Goal: Find contact information: Find contact information

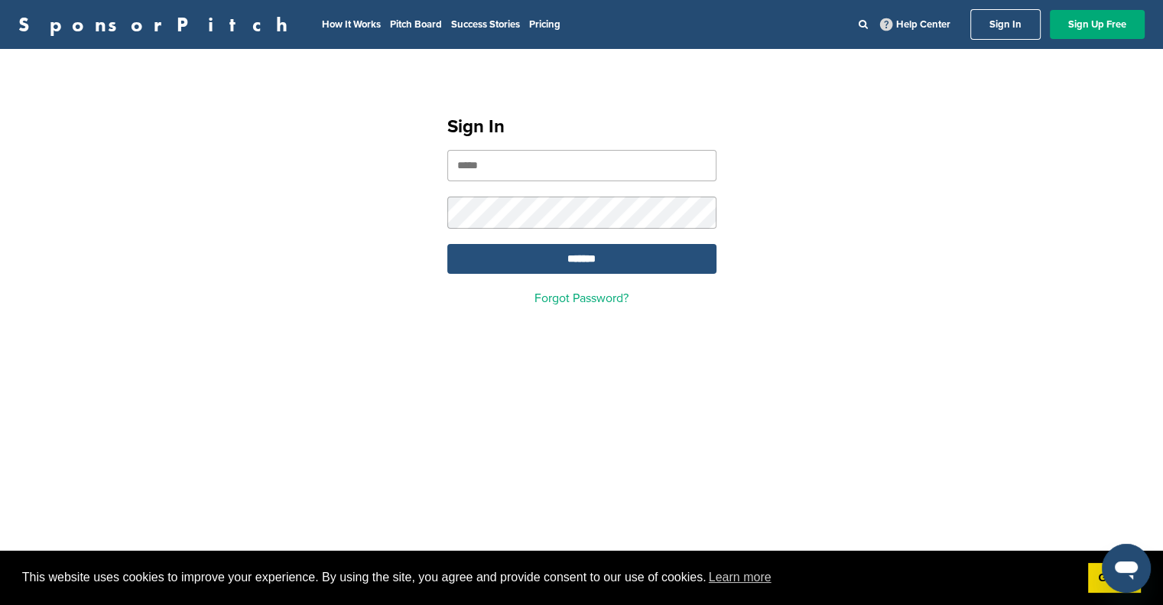
type input "**********"
click at [526, 265] on input "*******" at bounding box center [581, 259] width 269 height 30
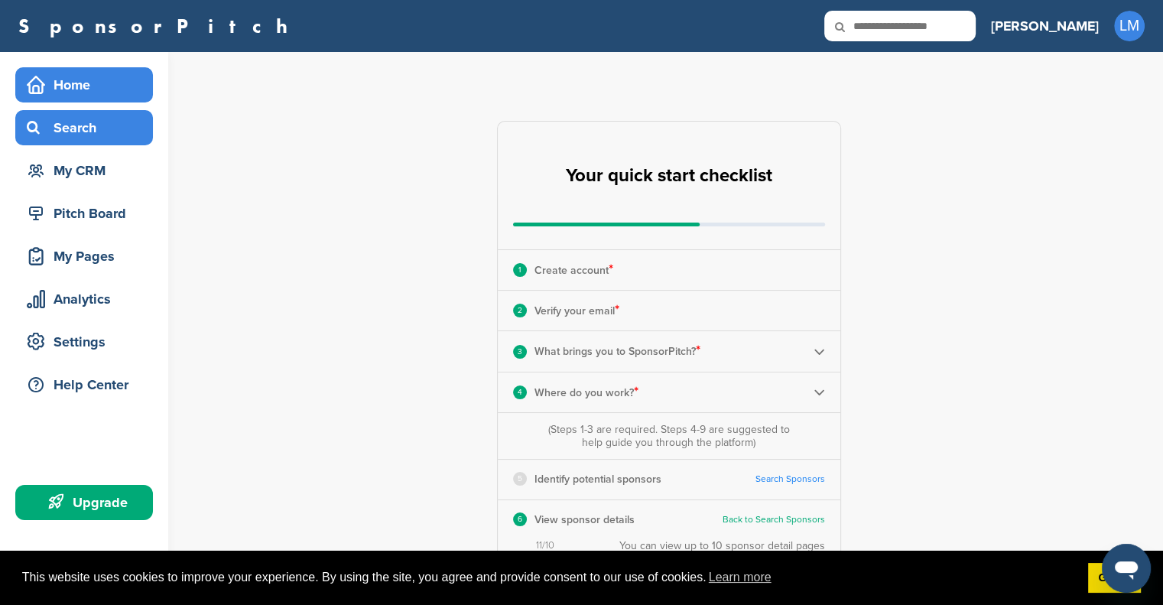
click at [94, 115] on div "Search" at bounding box center [88, 128] width 130 height 28
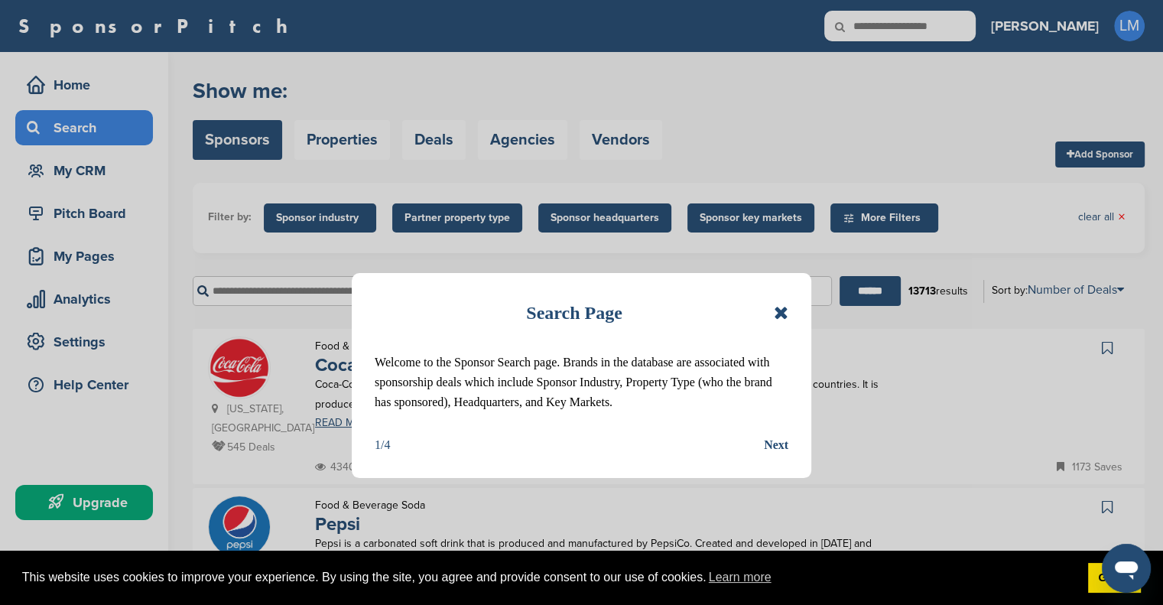
click at [783, 314] on icon at bounding box center [781, 313] width 15 height 18
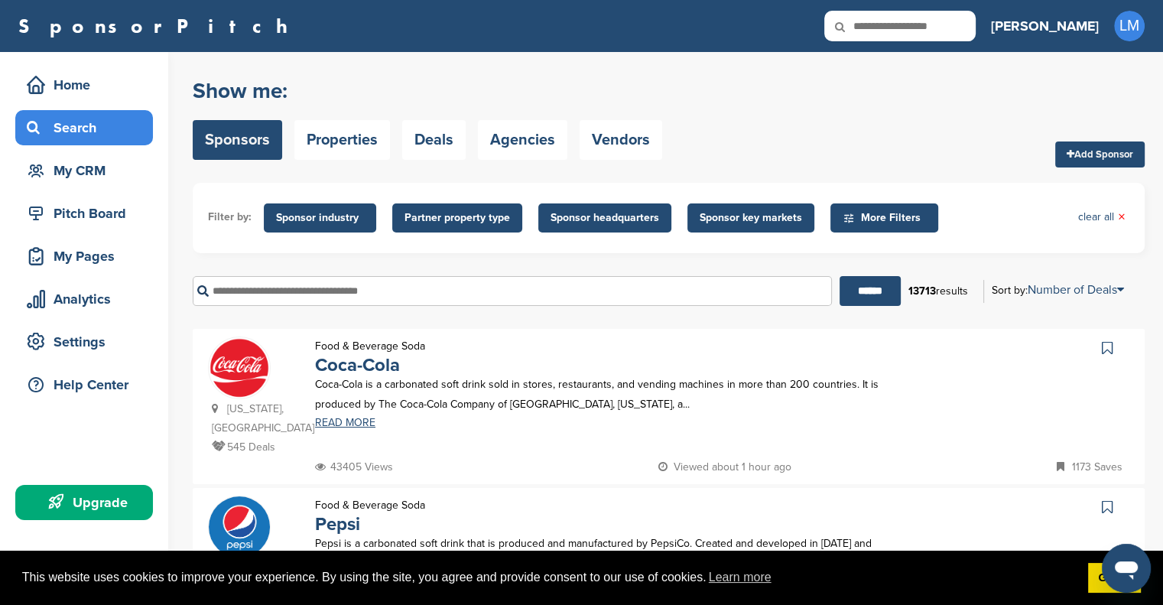
click at [631, 221] on span "Sponsor headquarters" at bounding box center [605, 218] width 109 height 17
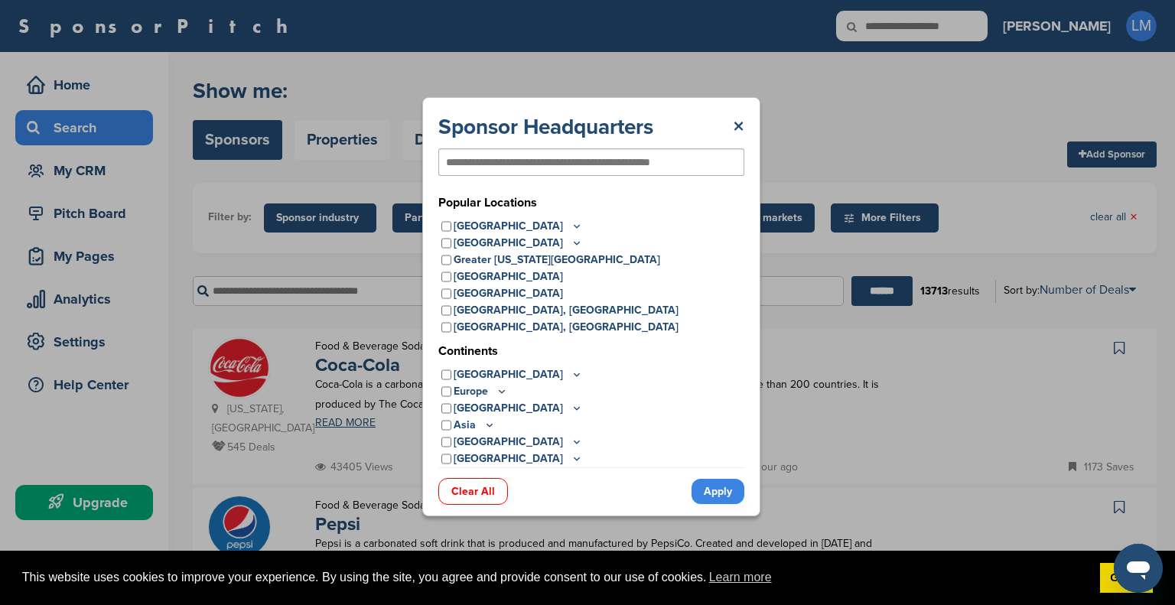
click at [570, 228] on icon at bounding box center [576, 225] width 12 height 13
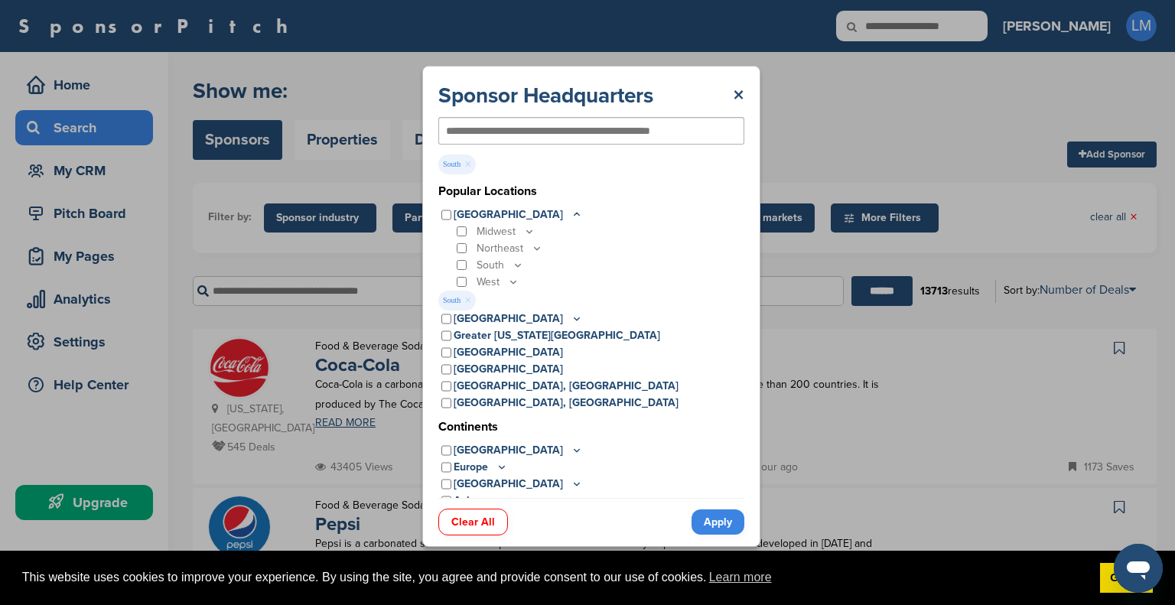
click at [518, 266] on icon at bounding box center [518, 264] width 12 height 13
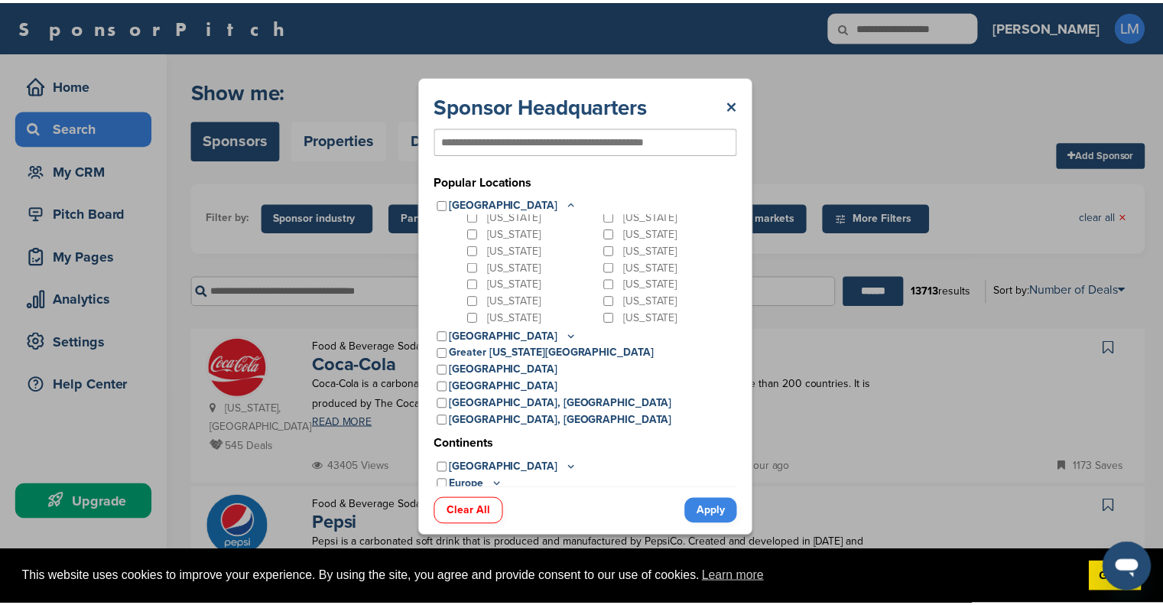
scroll to position [86, 0]
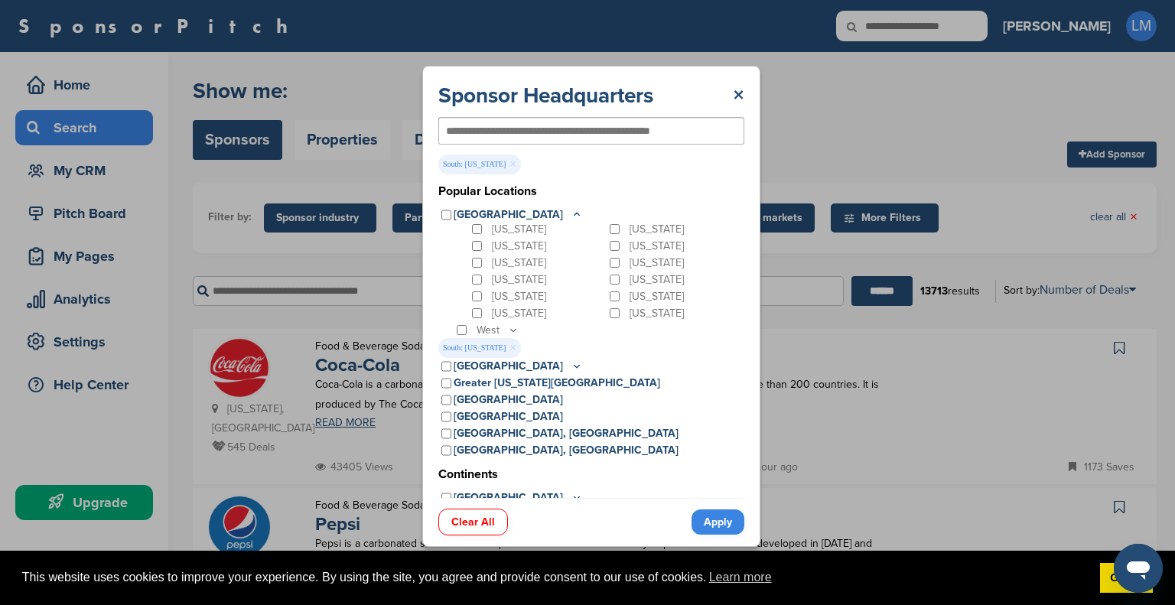
click at [720, 516] on link "Apply" at bounding box center [717, 521] width 53 height 25
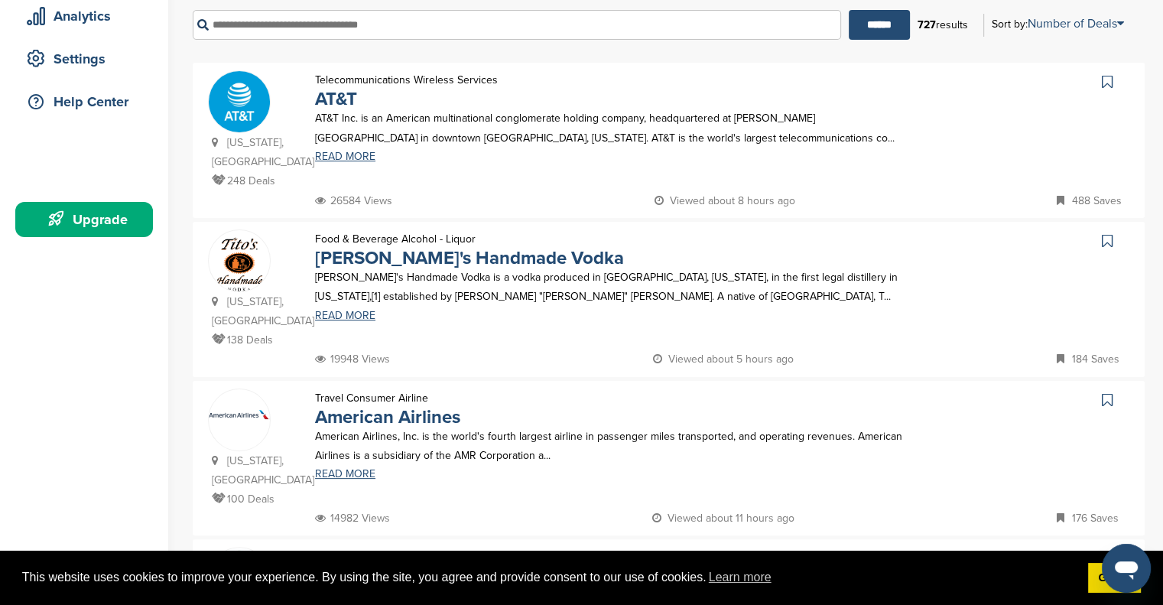
scroll to position [285, 0]
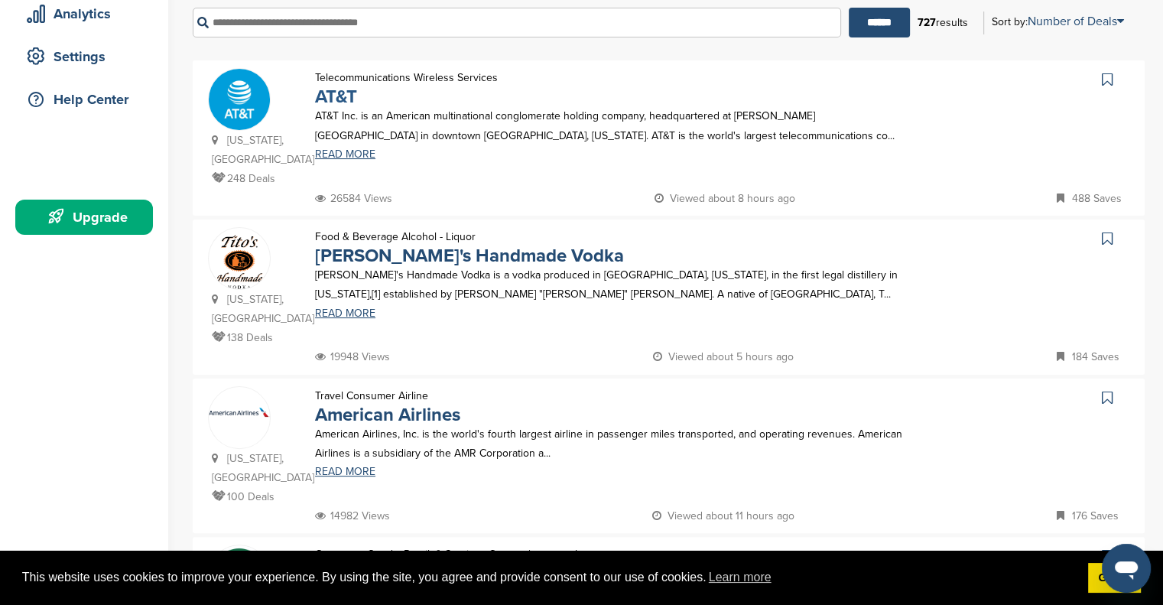
click at [345, 96] on link "AT&T" at bounding box center [336, 97] width 42 height 22
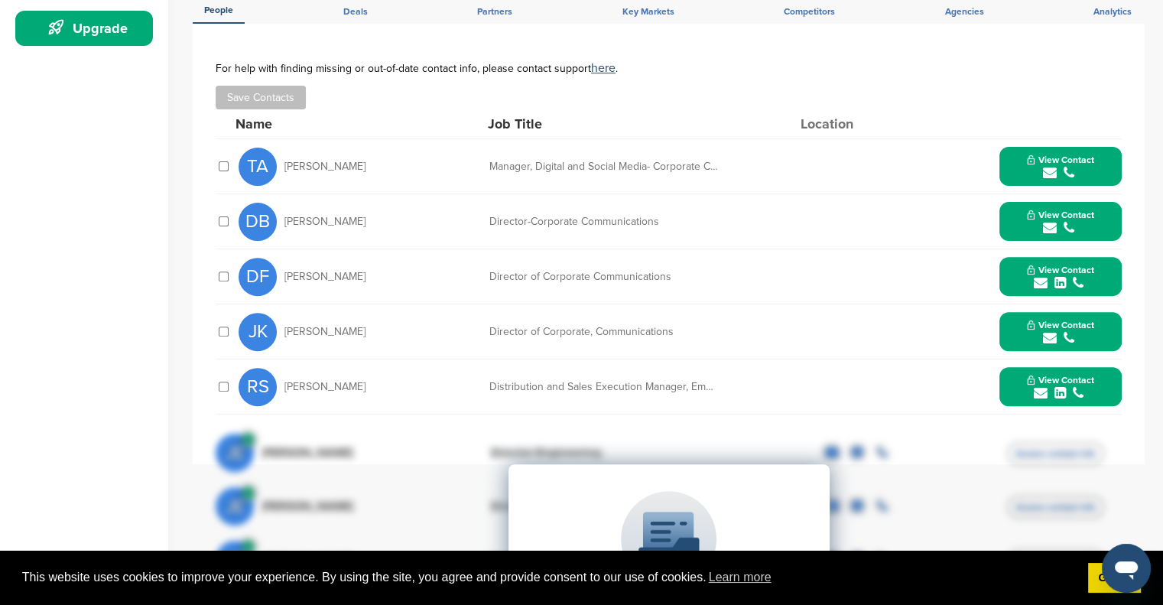
scroll to position [453, 0]
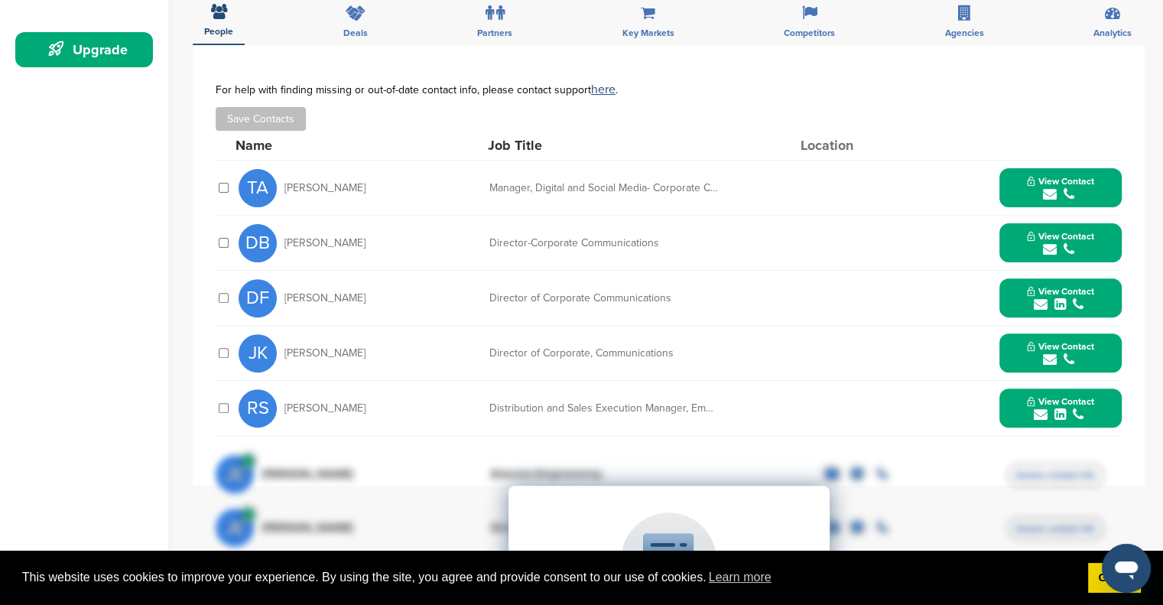
click at [1049, 187] on icon "submit" at bounding box center [1050, 194] width 14 height 14
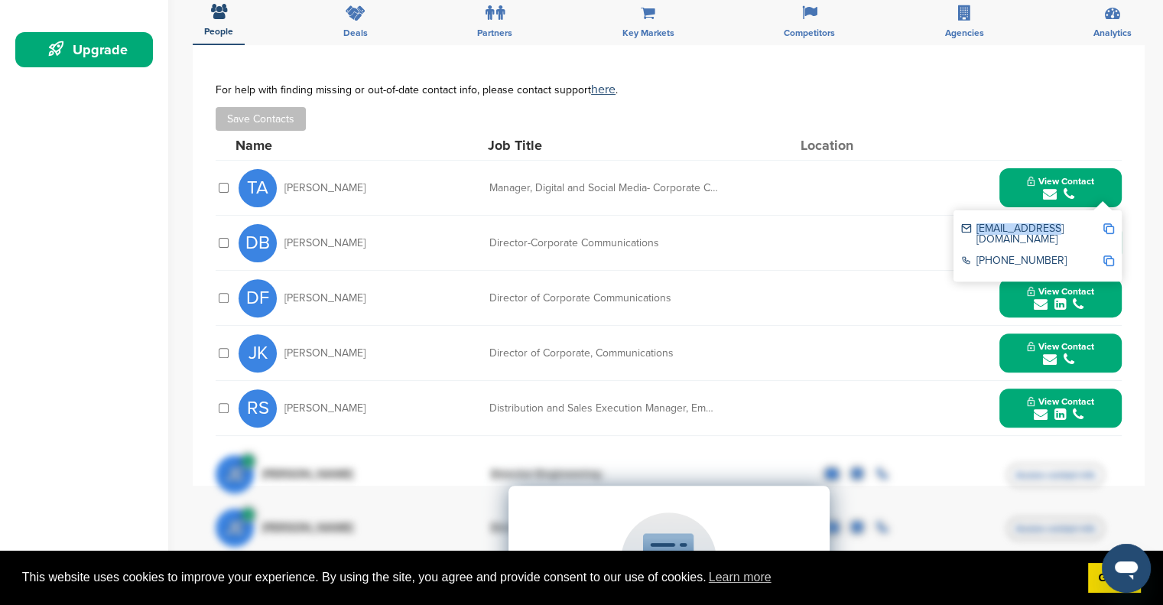
drag, startPoint x: 1058, startPoint y: 202, endPoint x: 976, endPoint y: 210, distance: 82.2
click at [976, 218] on div "[EMAIL_ADDRESS][DOMAIN_NAME]" at bounding box center [1037, 234] width 153 height 32
copy div "[EMAIL_ADDRESS][DOMAIN_NAME]"
